Goal: Information Seeking & Learning: Find specific fact

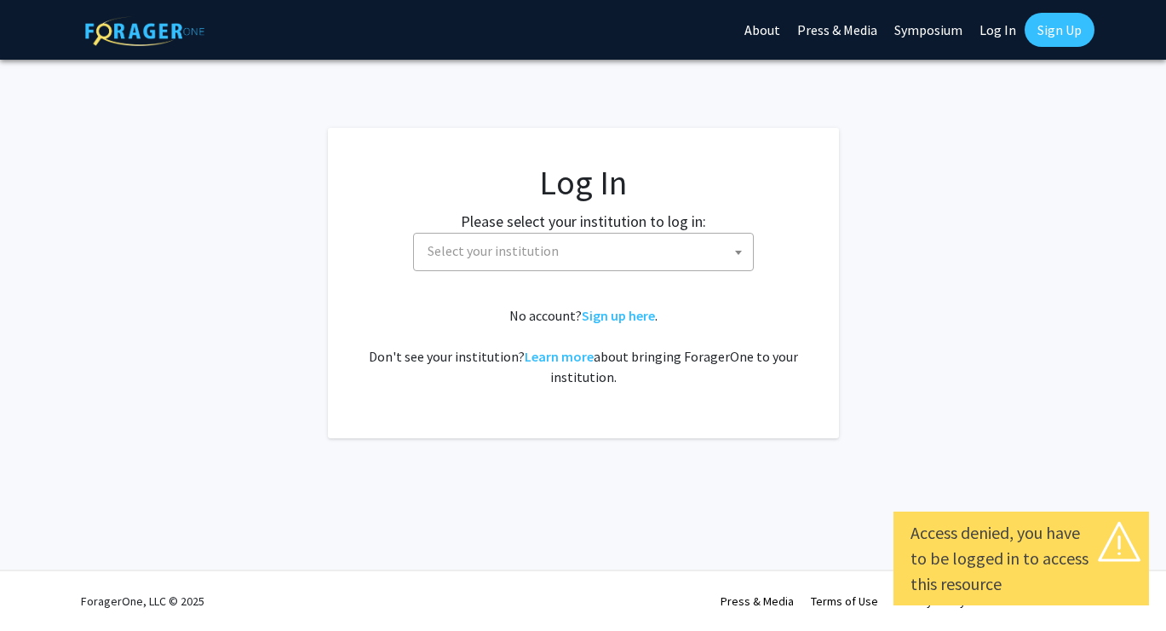
click at [555, 250] on span "Select your institution" at bounding box center [587, 250] width 332 height 35
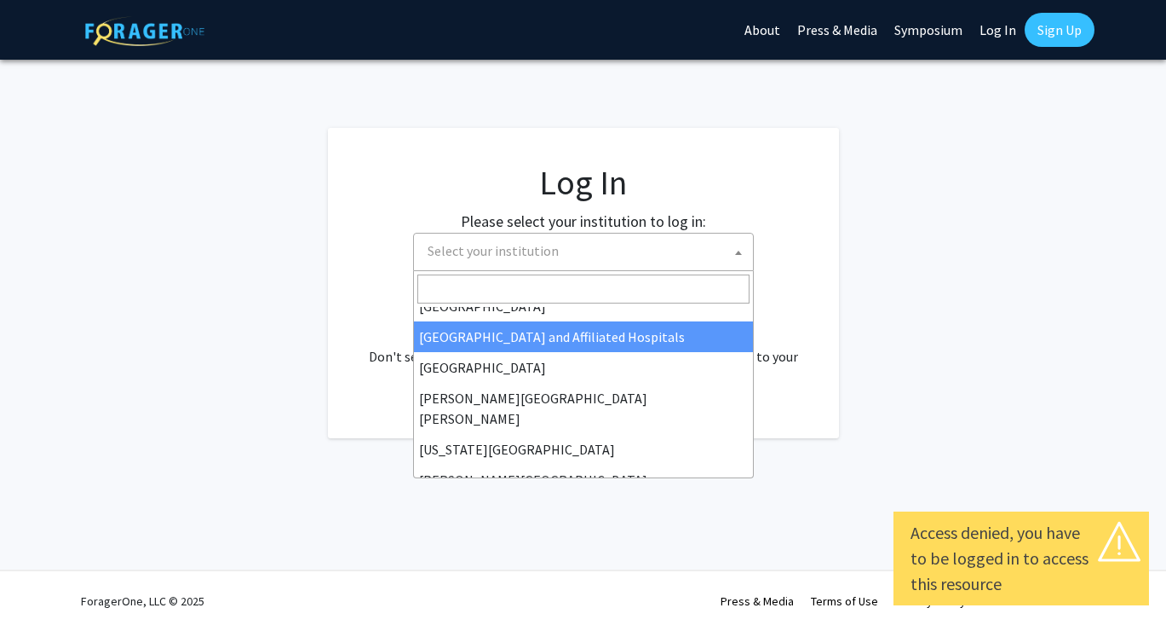
scroll to position [297, 0]
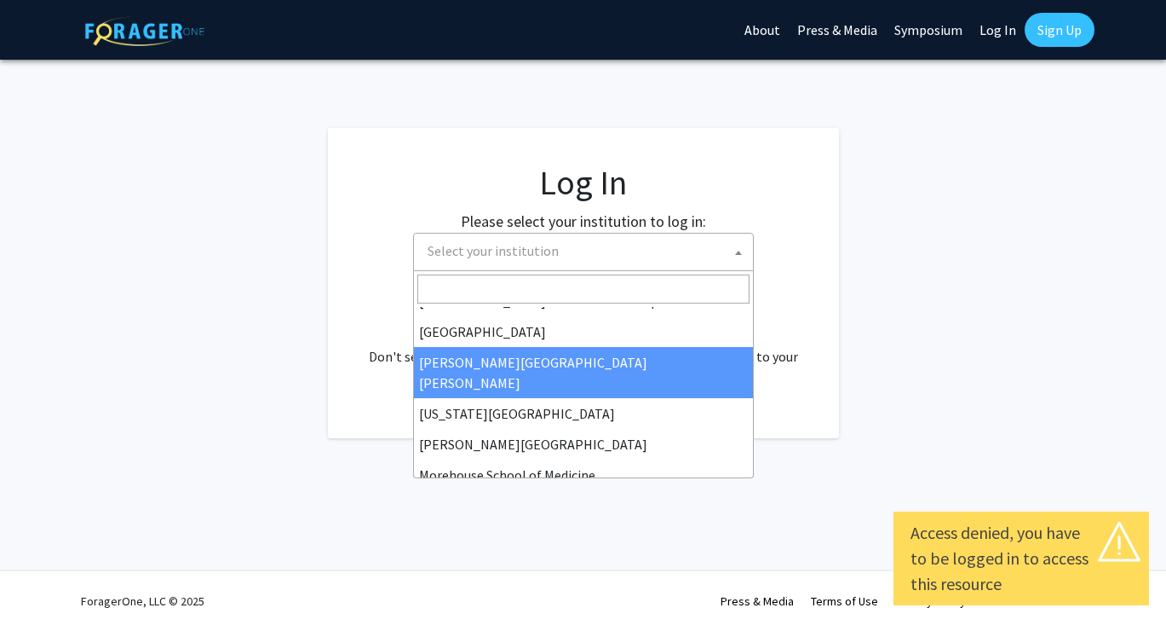
select select "1"
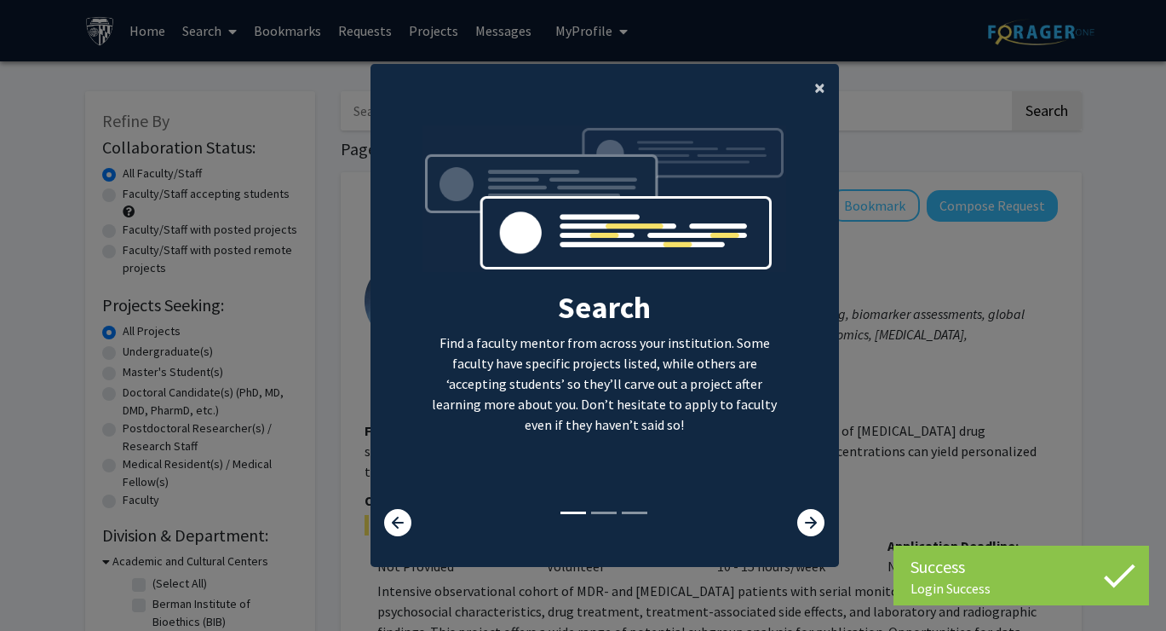
click at [820, 91] on span "×" at bounding box center [820, 87] width 11 height 26
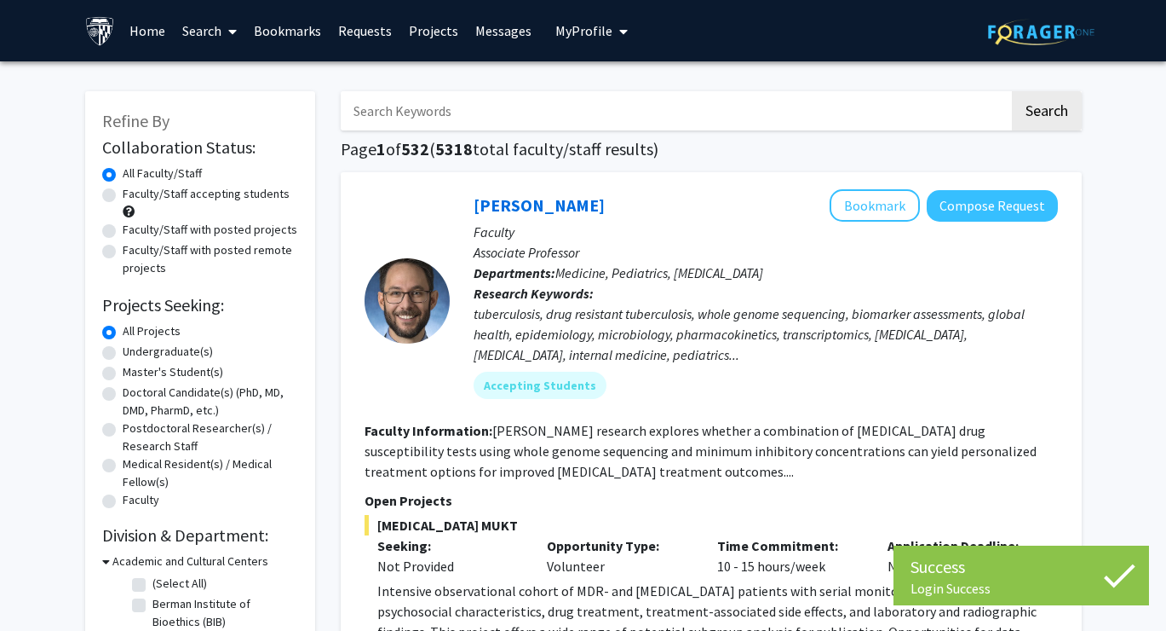
click at [659, 108] on input "Search Keywords" at bounding box center [675, 110] width 669 height 39
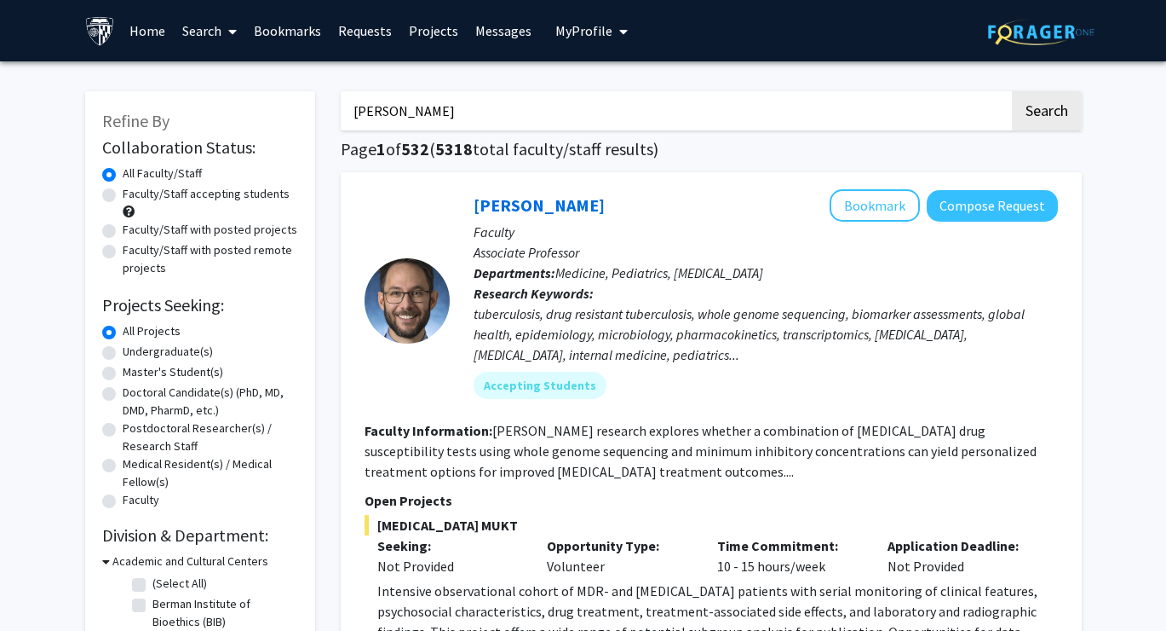
drag, startPoint x: 456, startPoint y: 114, endPoint x: 290, endPoint y: 112, distance: 166.2
paste input "ger"
type input "[PERSON_NAME]"
click at [1012, 91] on button "Search" at bounding box center [1047, 110] width 70 height 39
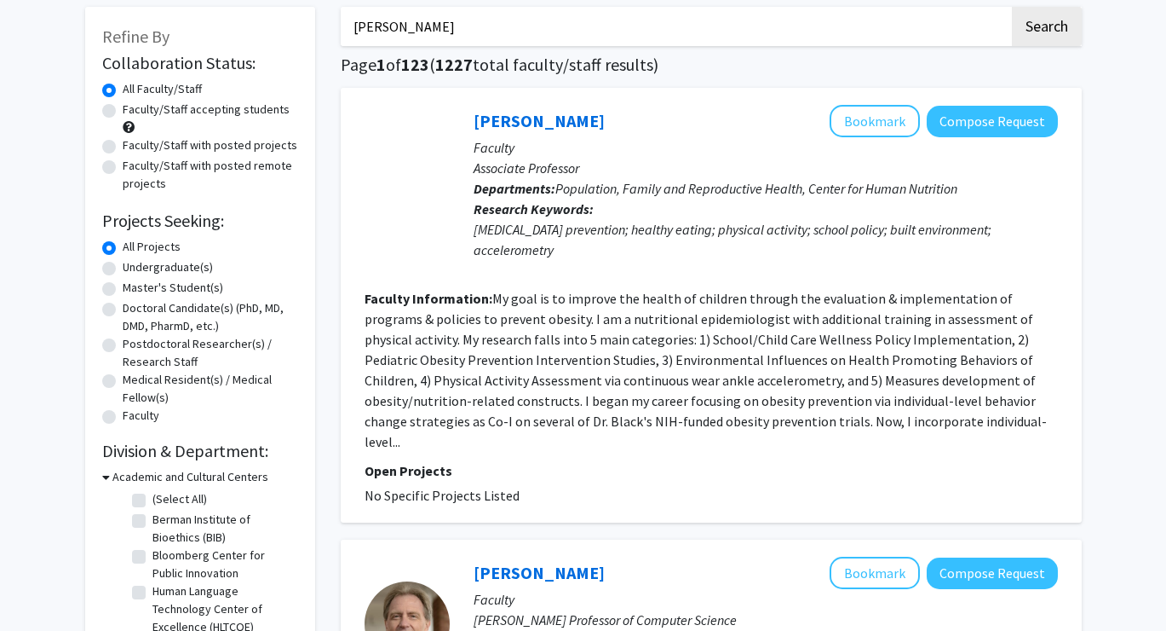
scroll to position [85, 0]
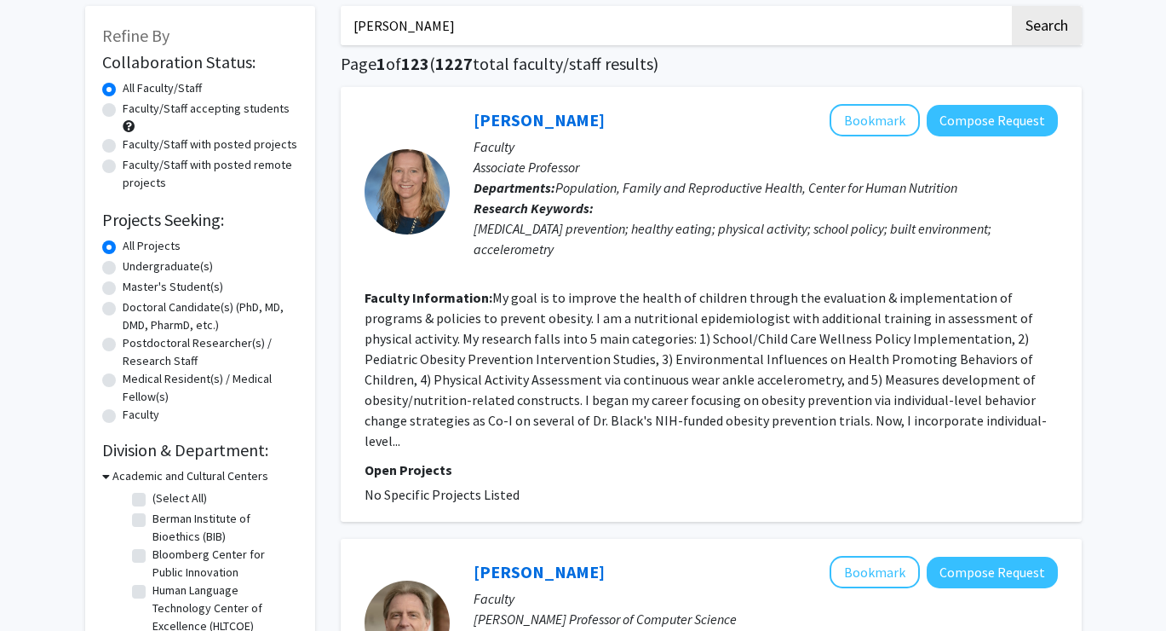
click at [587, 380] on fg-read-more "My goal is to improve the health of children through the evaluation & implement…" at bounding box center [706, 369] width 682 height 160
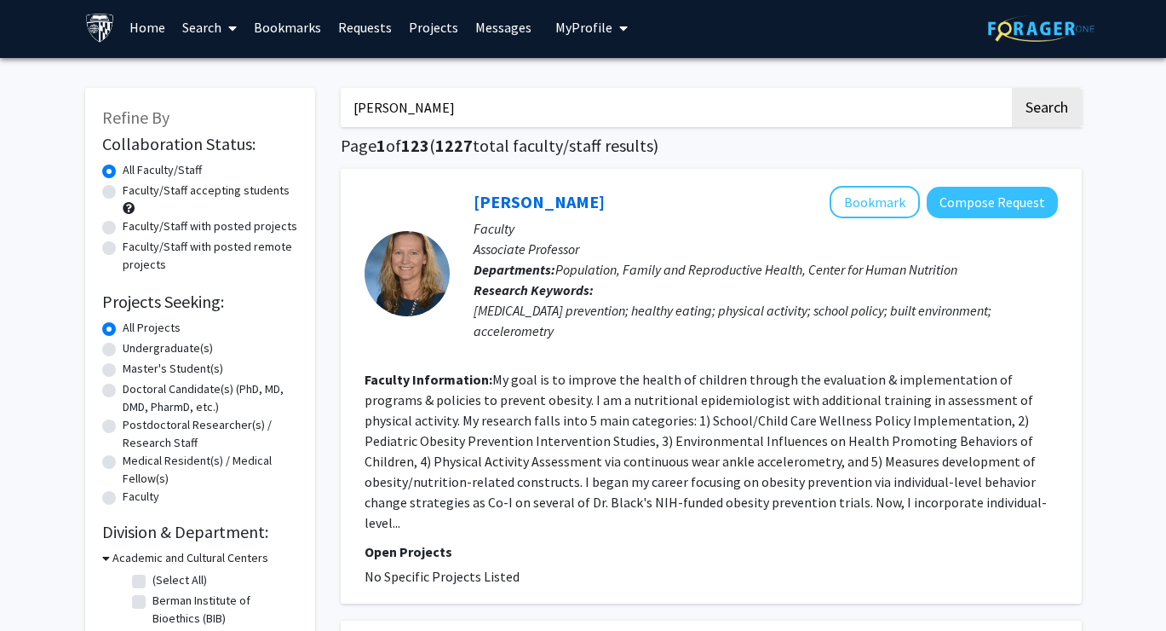
scroll to position [0, 0]
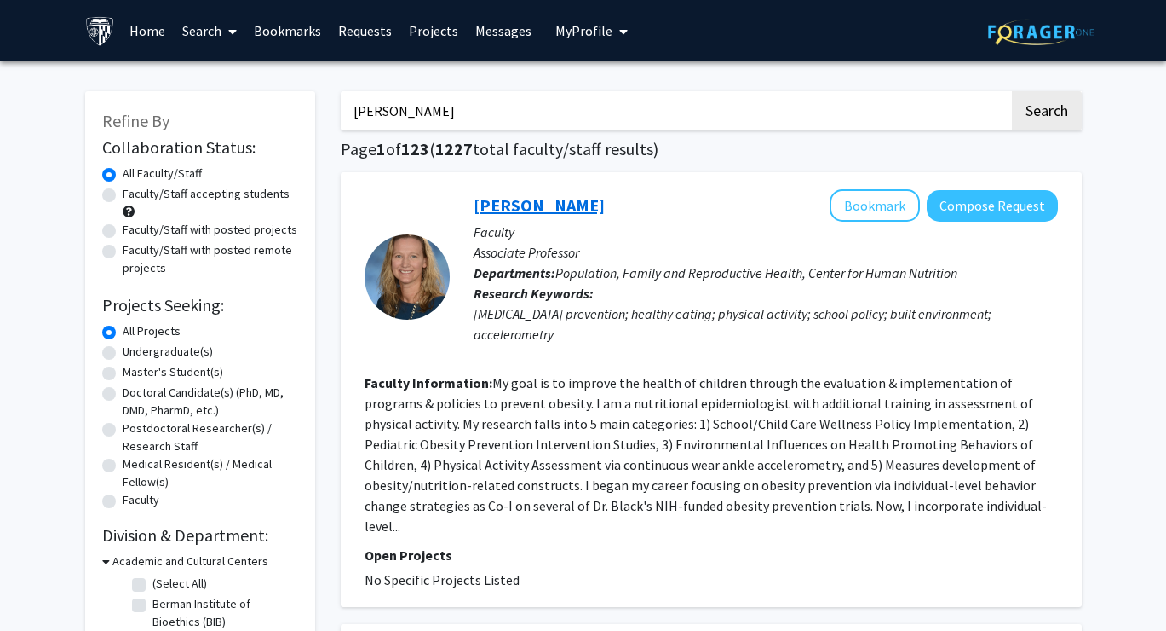
click at [515, 198] on link "[PERSON_NAME]" at bounding box center [539, 204] width 131 height 21
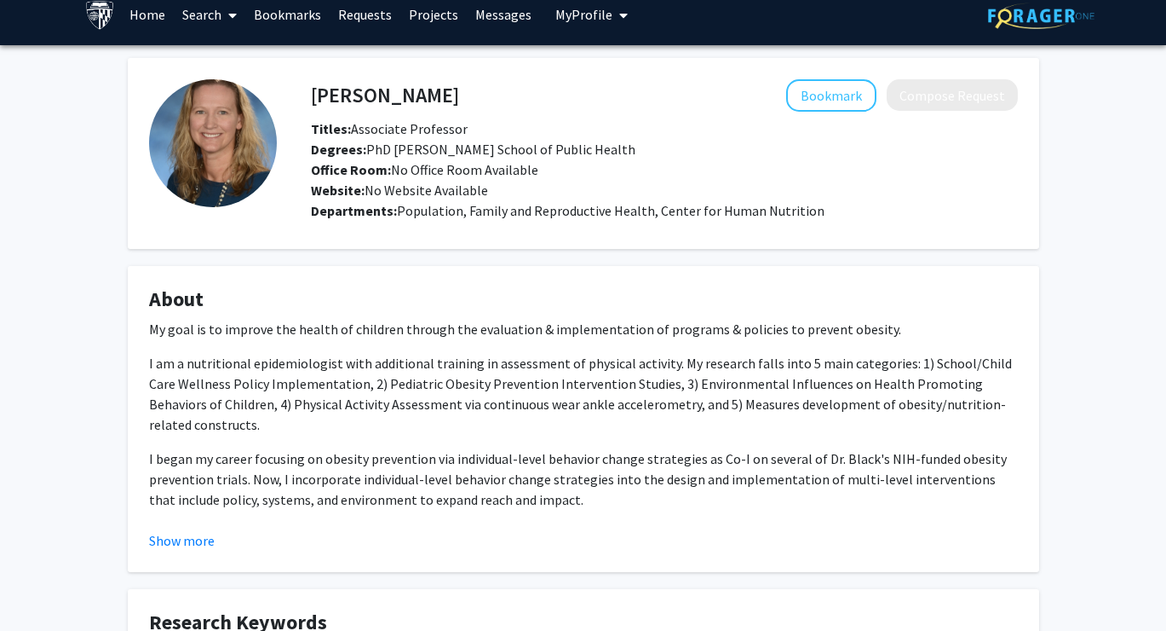
scroll to position [23, 0]
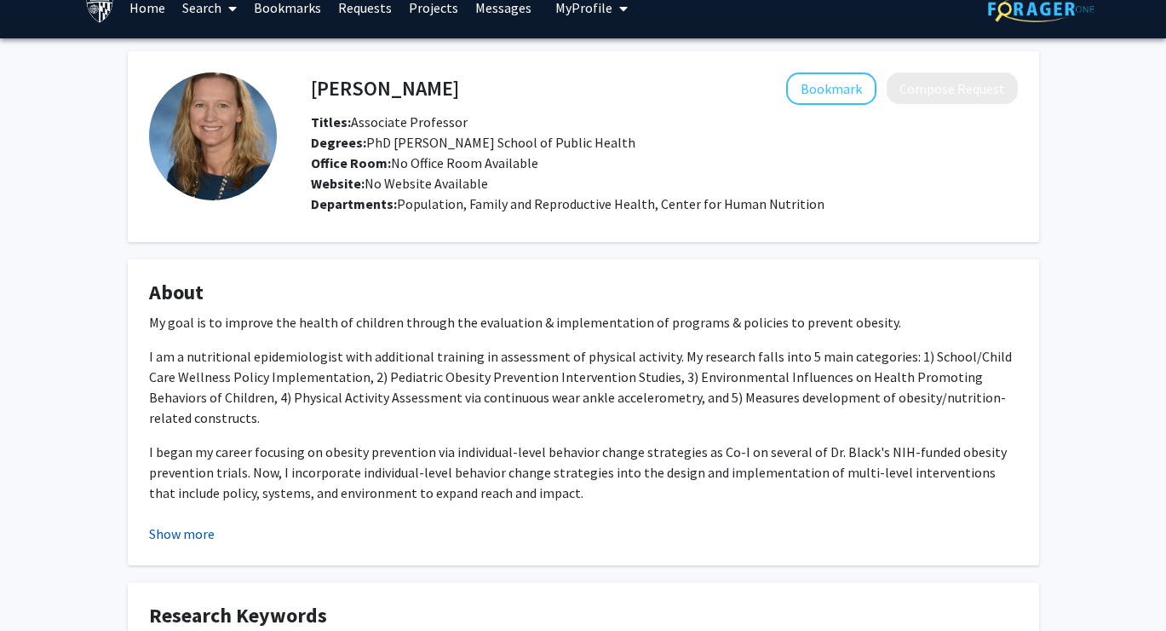
click at [170, 532] on button "Show more" at bounding box center [182, 533] width 66 height 20
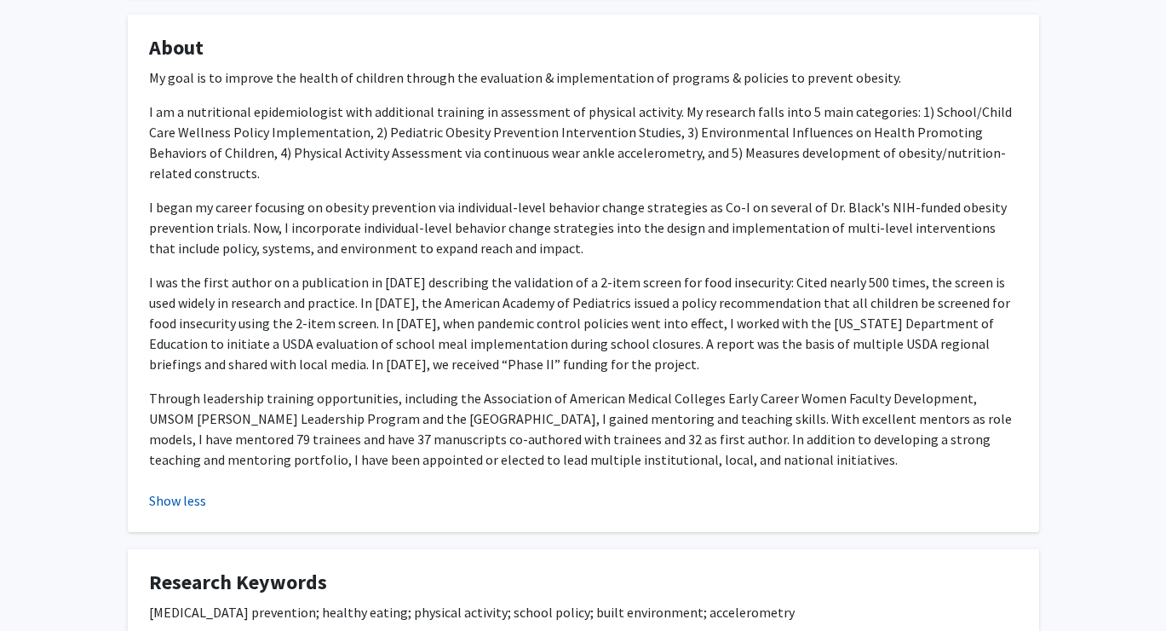
scroll to position [0, 0]
